Goal: Information Seeking & Learning: Learn about a topic

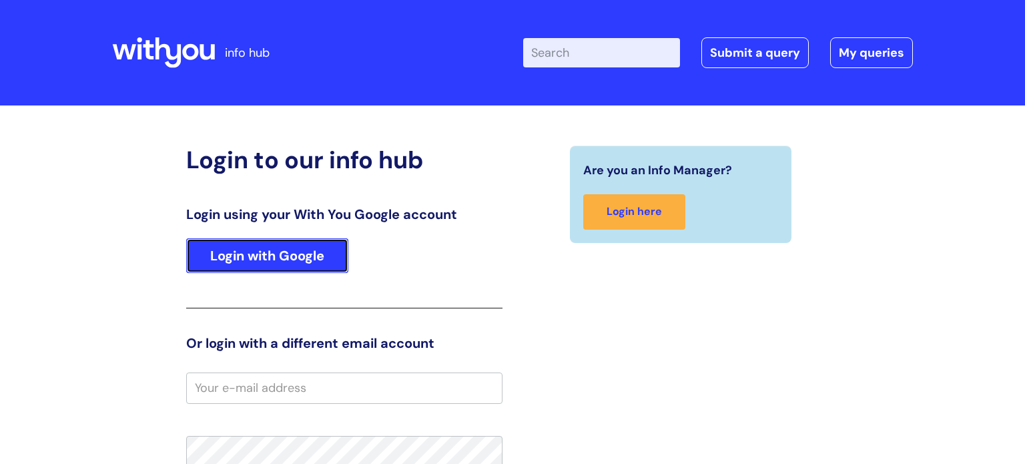
click at [309, 254] on link "Login with Google" at bounding box center [267, 255] width 162 height 35
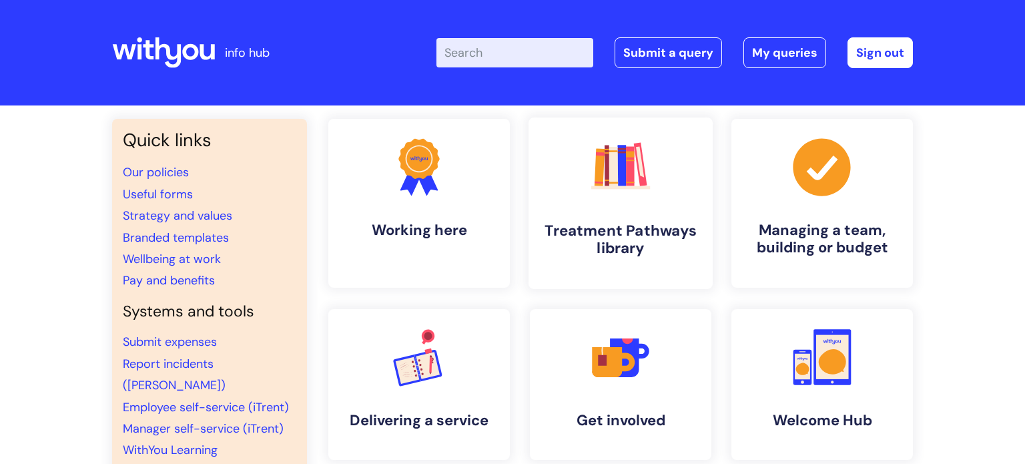
click at [626, 187] on rect at bounding box center [620, 187] width 59 height 3
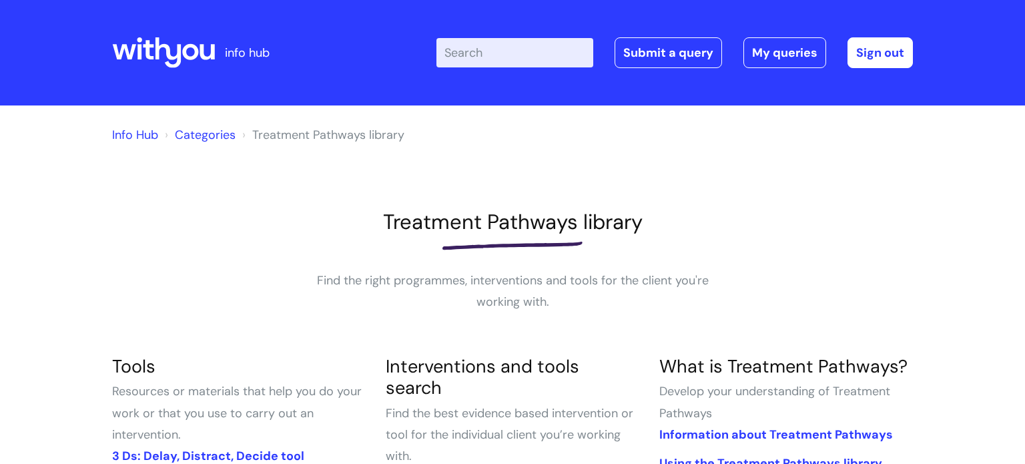
click at [483, 56] on input "Enter your search term here..." at bounding box center [514, 52] width 157 height 29
type input "detox"
click button "Search" at bounding box center [0, 0] width 0 height 0
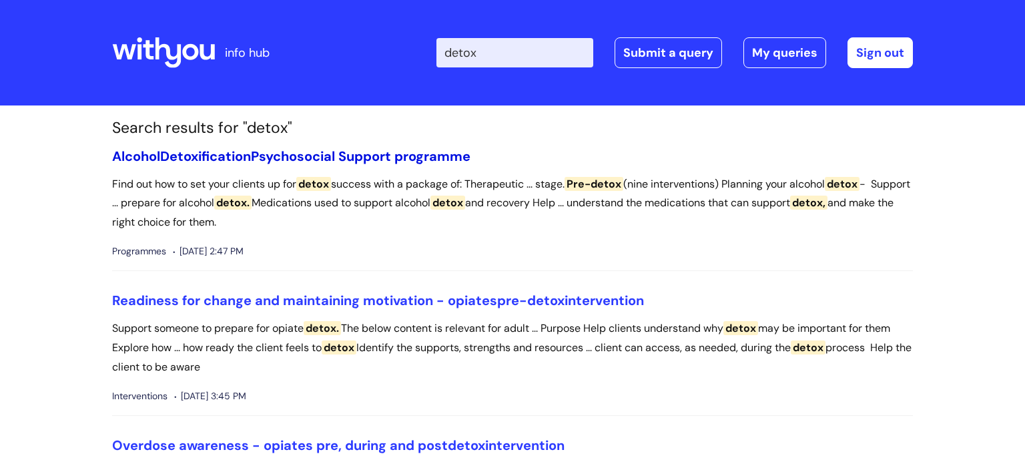
click at [340, 160] on link "[MEDICAL_DATA] Psychosocial Support programme" at bounding box center [291, 155] width 358 height 17
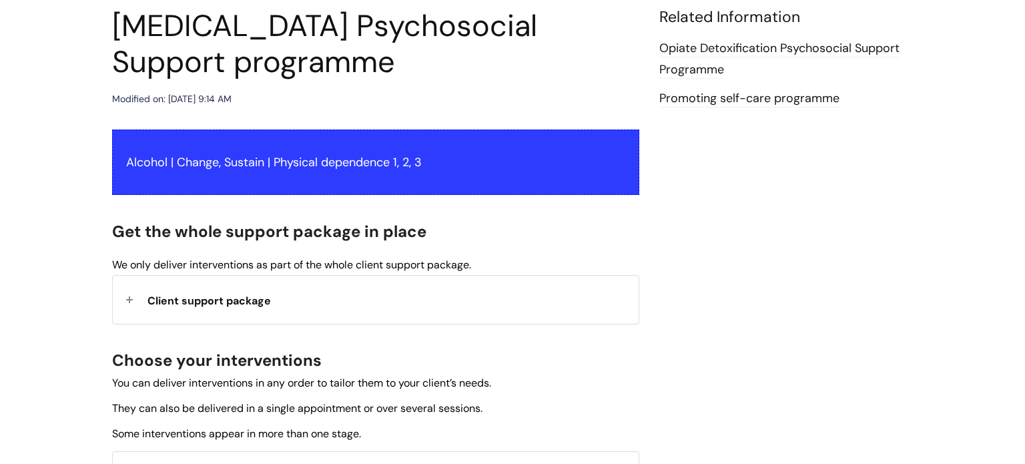
scroll to position [389, 0]
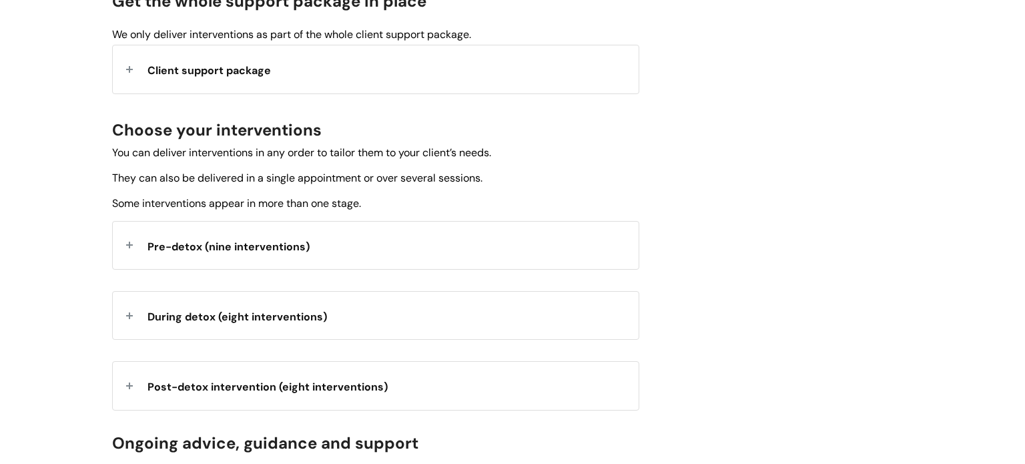
click at [356, 248] on div "Pre-detox (nine interventions)" at bounding box center [376, 245] width 526 height 47
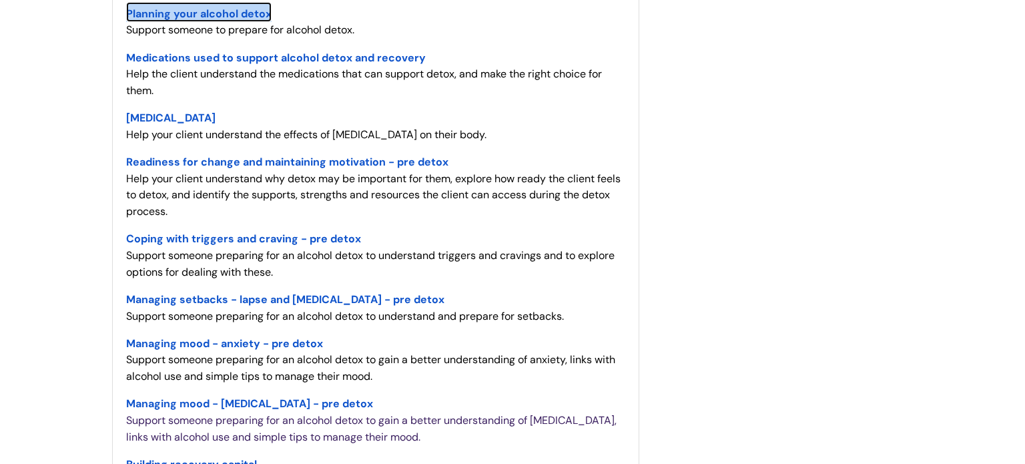
scroll to position [669, 0]
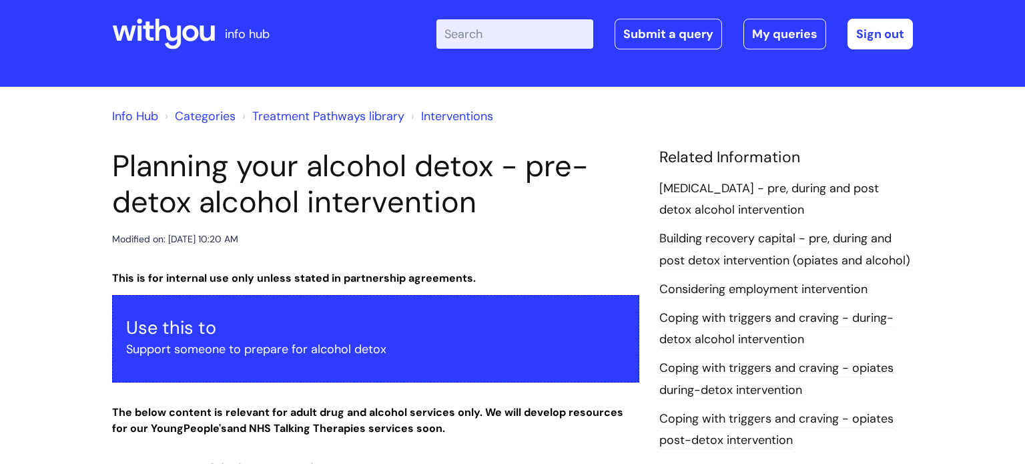
scroll to position [21, 0]
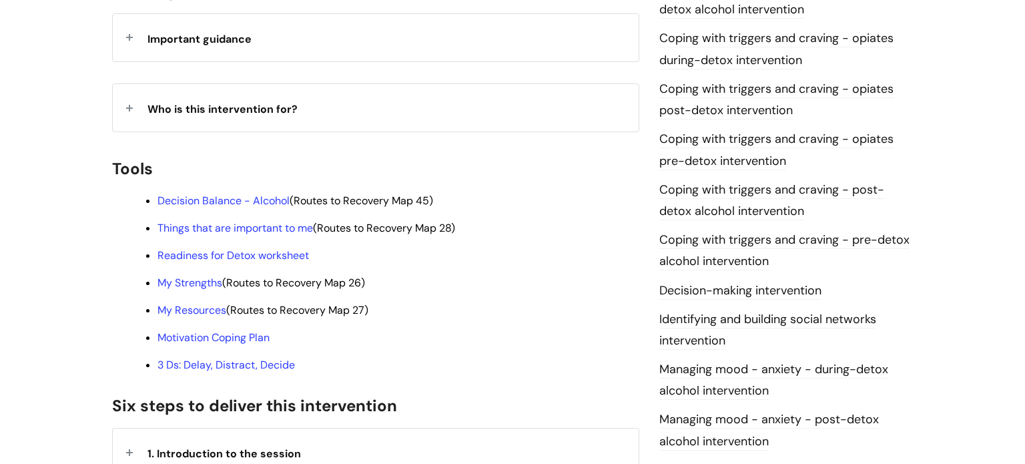
scroll to position [356, 0]
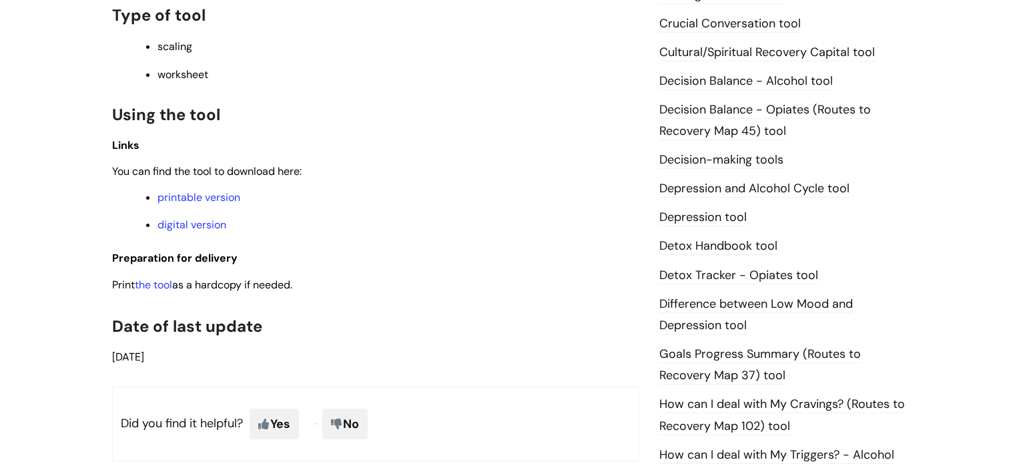
scroll to position [624, 0]
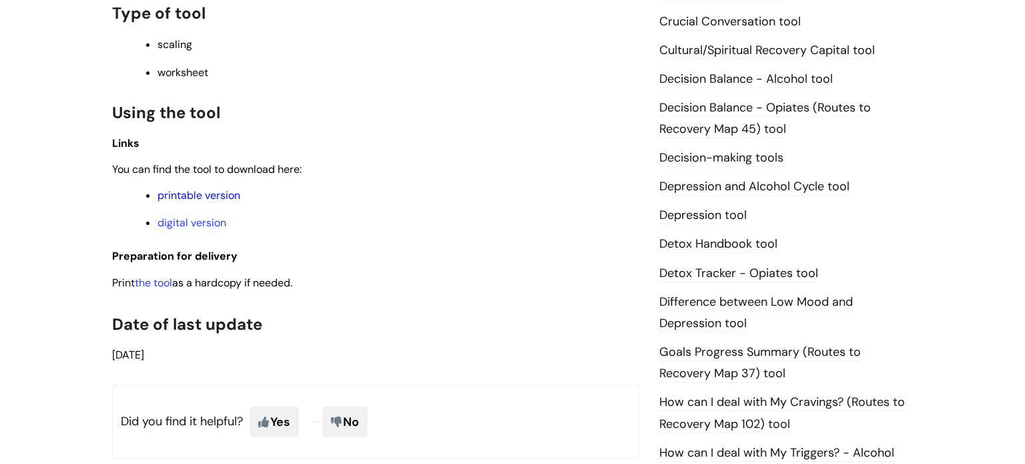
click at [204, 202] on link "printable version" at bounding box center [199, 195] width 83 height 14
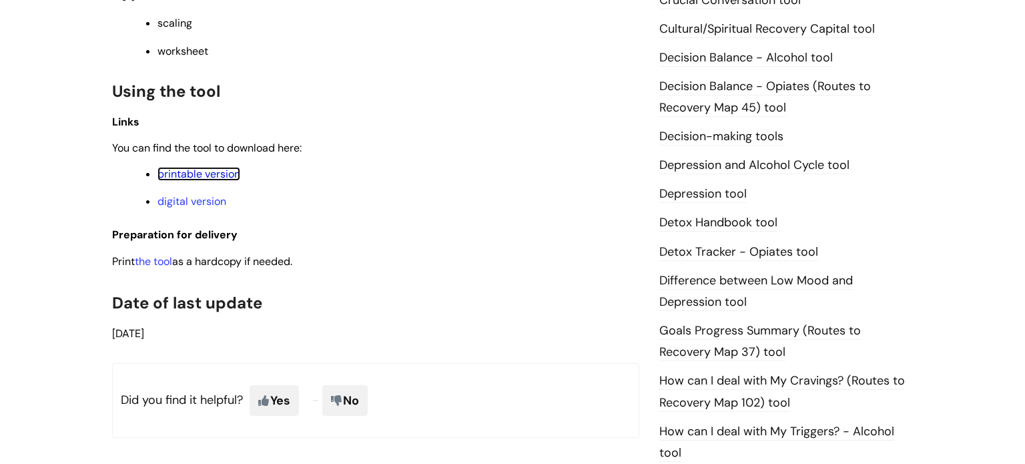
scroll to position [649, 0]
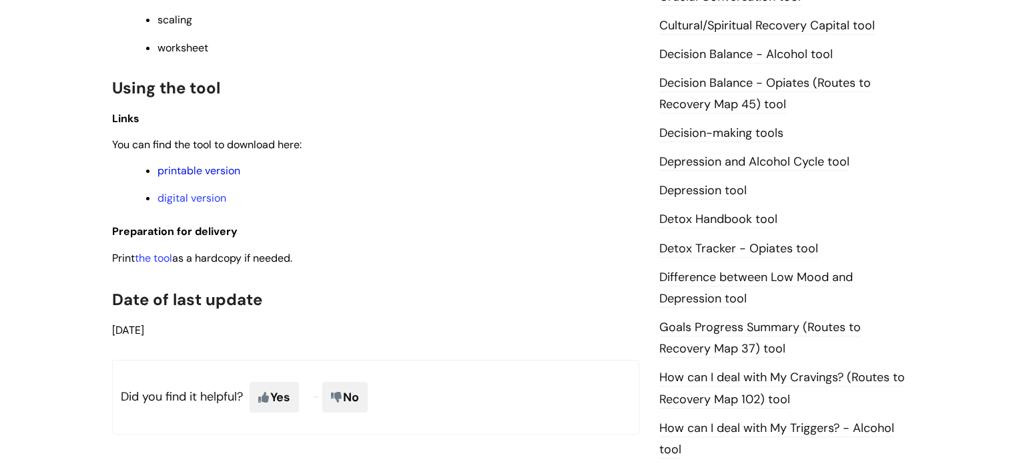
click at [207, 178] on link "printable version" at bounding box center [199, 171] width 83 height 14
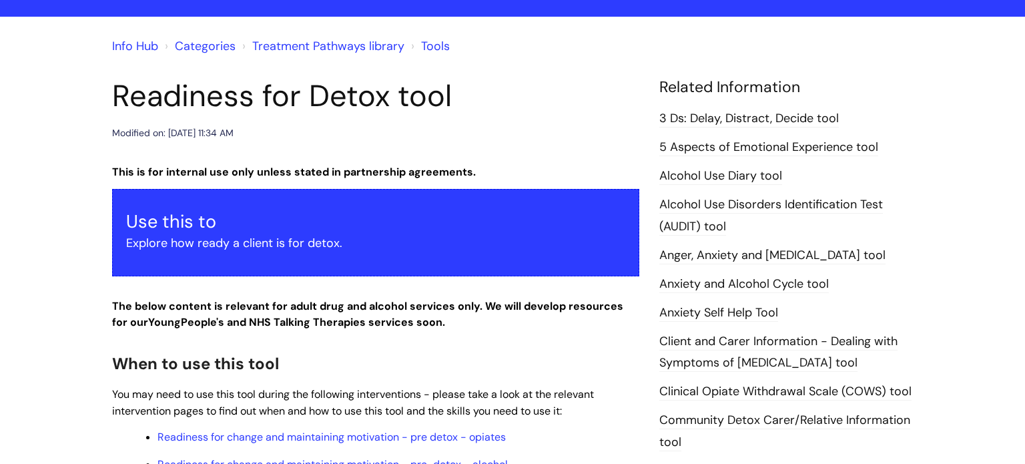
scroll to position [95, 0]
